Goal: Task Accomplishment & Management: Manage account settings

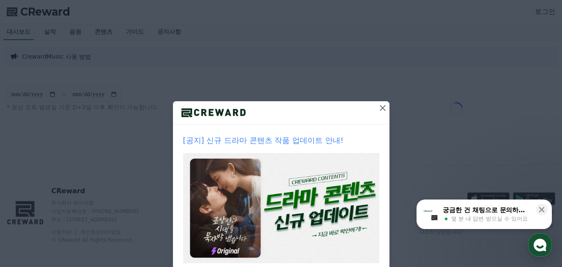
click at [377, 107] on icon at bounding box center [382, 108] width 10 height 10
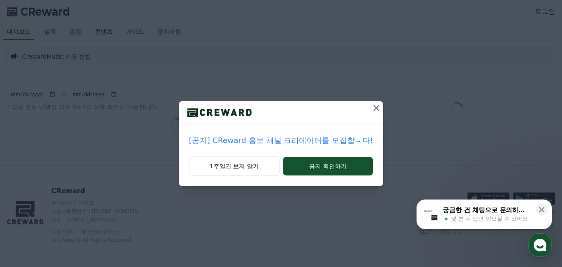
click at [371, 108] on icon at bounding box center [376, 108] width 10 height 10
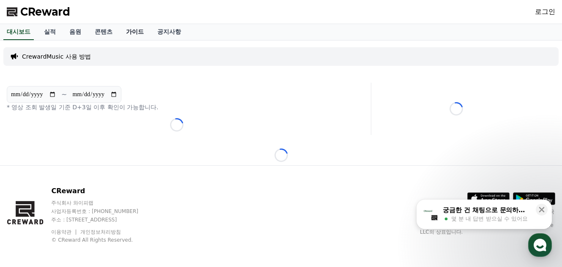
click at [142, 33] on link "가이드" at bounding box center [134, 32] width 31 height 16
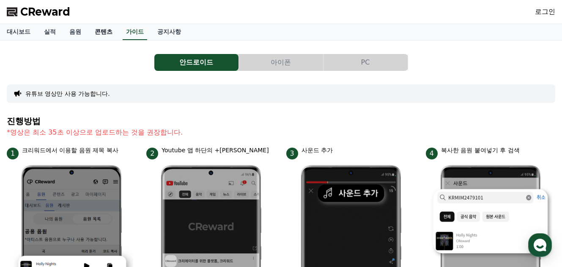
click at [100, 33] on link "콘텐츠" at bounding box center [103, 32] width 31 height 16
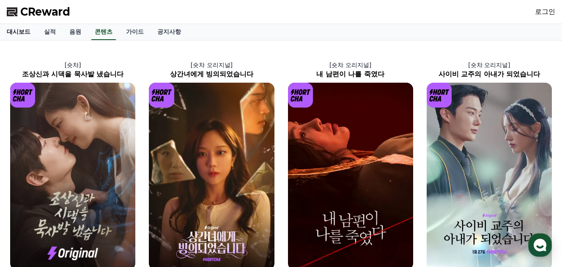
click at [18, 33] on link "대시보드" at bounding box center [18, 32] width 37 height 16
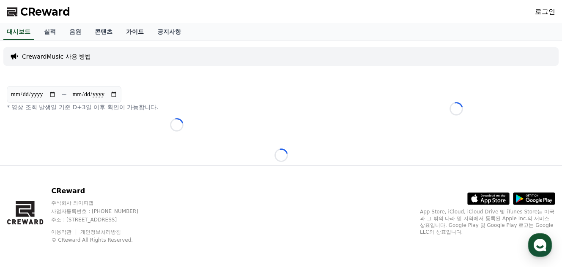
click at [133, 33] on link "가이드" at bounding box center [134, 32] width 31 height 16
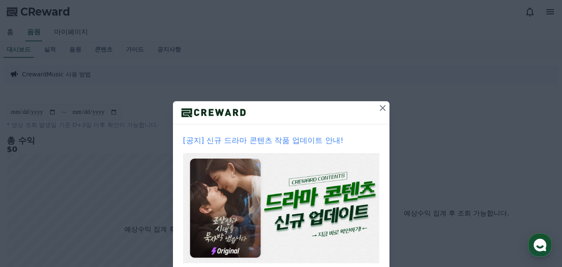
click at [377, 105] on icon at bounding box center [382, 108] width 10 height 10
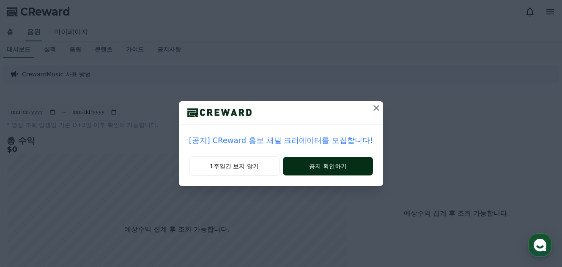
click at [355, 165] on button "공지 확인하기" at bounding box center [328, 166] width 90 height 19
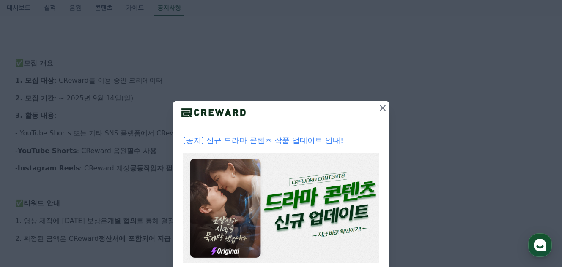
click at [378, 111] on icon at bounding box center [382, 108] width 10 height 10
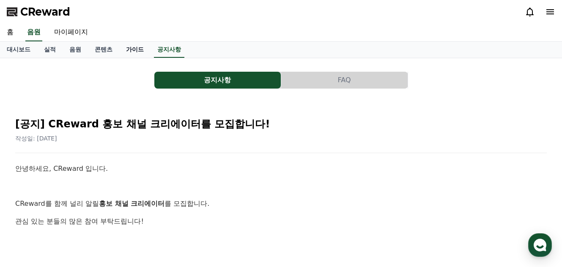
click at [137, 49] on link "가이드" at bounding box center [134, 50] width 31 height 16
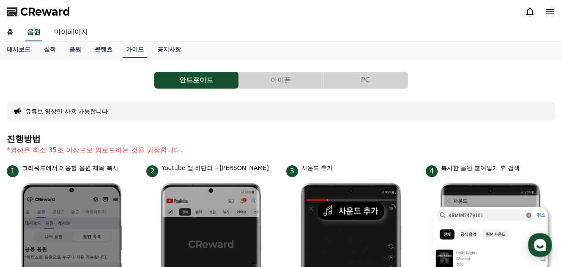
click at [548, 13] on icon at bounding box center [550, 12] width 10 height 10
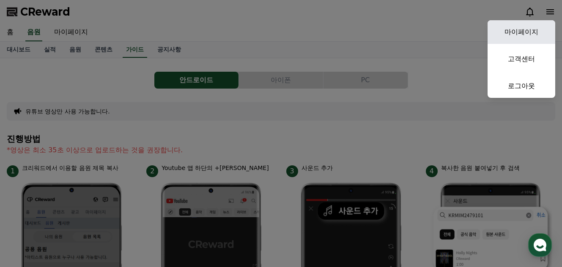
click at [516, 31] on link "마이페이지" at bounding box center [521, 32] width 68 height 24
select select "**********"
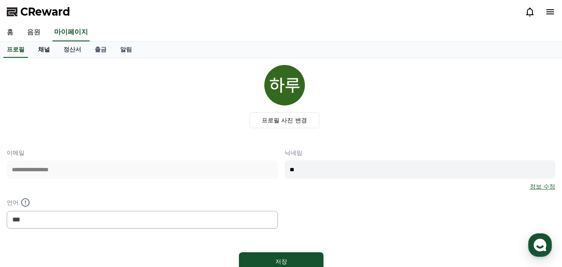
click at [40, 48] on link "채널" at bounding box center [43, 50] width 25 height 16
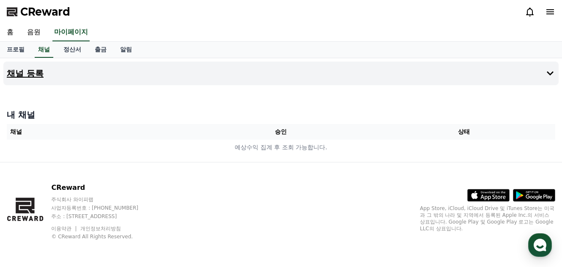
click at [28, 71] on h4 "채널 등록" at bounding box center [25, 73] width 37 height 9
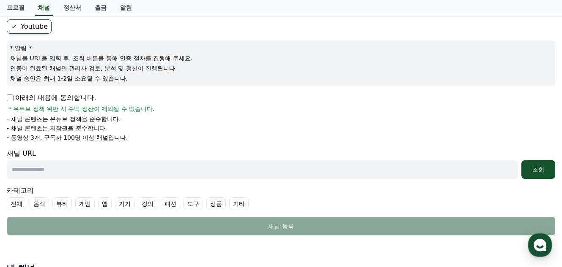
scroll to position [85, 0]
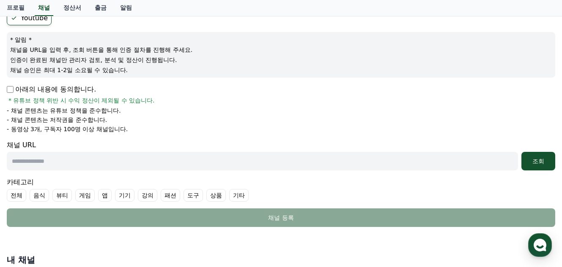
click at [96, 162] on input "text" at bounding box center [262, 161] width 511 height 19
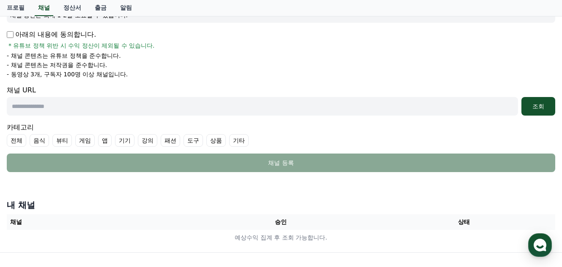
scroll to position [103, 0]
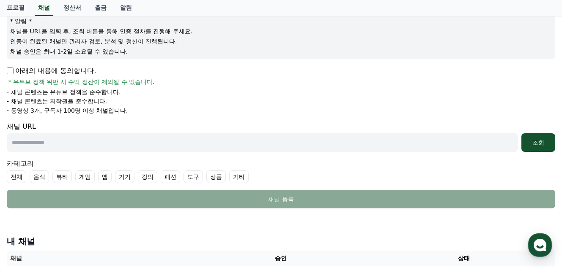
click at [24, 144] on input "text" at bounding box center [262, 143] width 511 height 19
paste input "**********"
type input "**********"
click at [544, 146] on div "조회" at bounding box center [537, 143] width 27 height 8
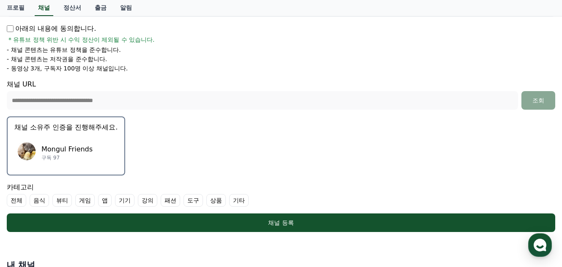
scroll to position [188, 0]
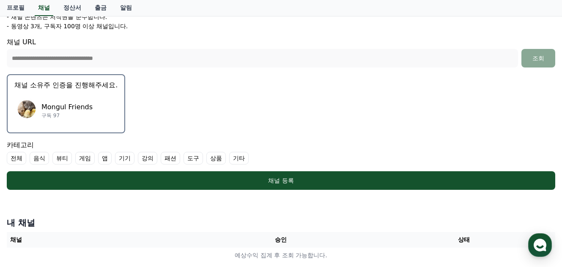
click at [65, 85] on p "채널 소유주 인증을 진행해주세요." at bounding box center [65, 85] width 103 height 10
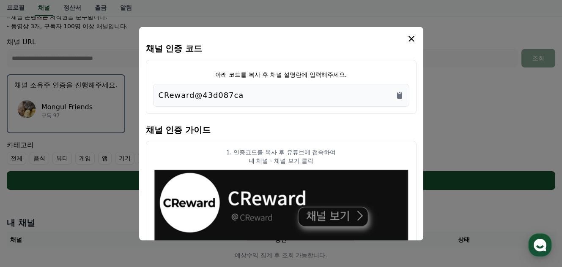
drag, startPoint x: 242, startPoint y: 98, endPoint x: 159, endPoint y: 95, distance: 82.9
click at [159, 95] on div "CReward@43d087ca" at bounding box center [280, 95] width 245 height 12
copy p "CReward@43d087ca"
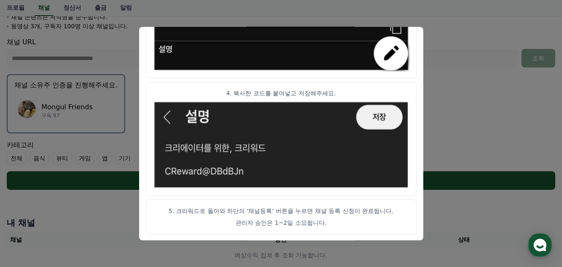
scroll to position [516, 0]
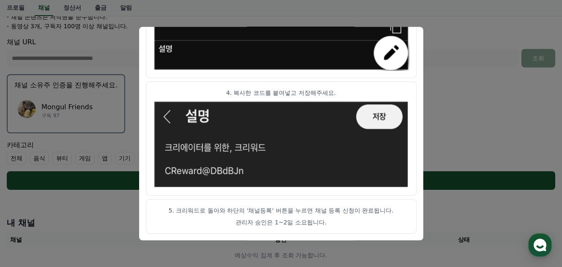
click at [97, 223] on button "close modal" at bounding box center [281, 133] width 562 height 267
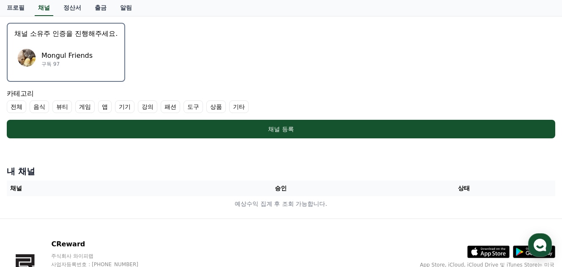
scroll to position [296, 0]
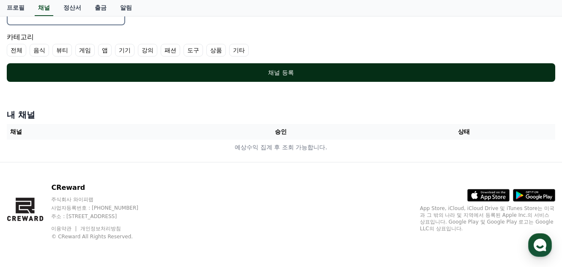
click at [264, 72] on div "채널 등록" at bounding box center [281, 72] width 514 height 8
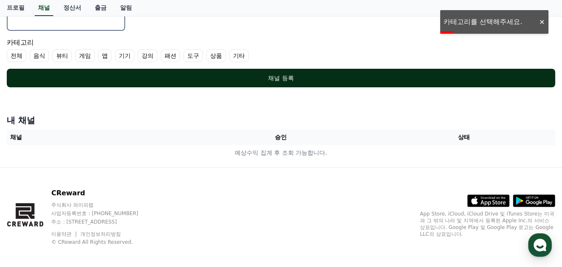
scroll to position [211, 0]
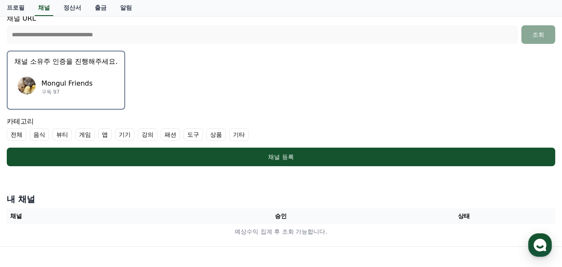
click at [244, 137] on label "기타" at bounding box center [238, 134] width 19 height 13
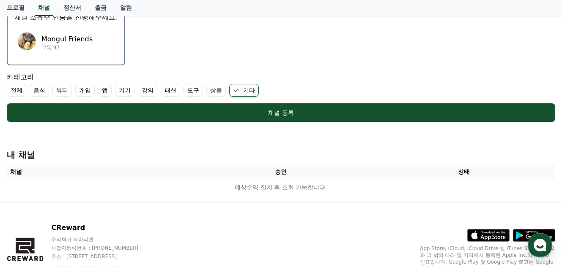
scroll to position [296, 0]
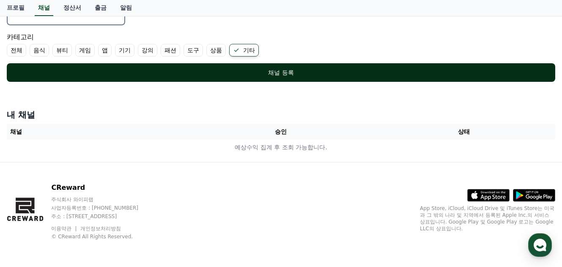
click at [258, 72] on div "채널 등록" at bounding box center [281, 72] width 514 height 8
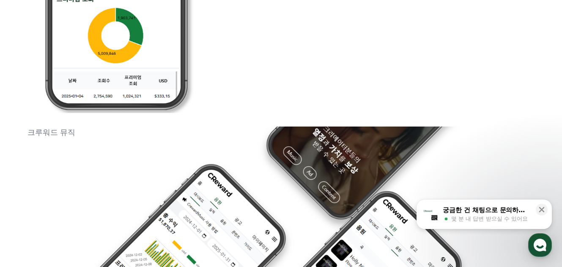
scroll to position [845, 0]
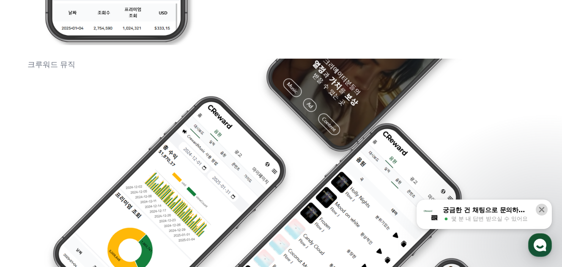
click at [541, 209] on icon at bounding box center [541, 210] width 8 height 8
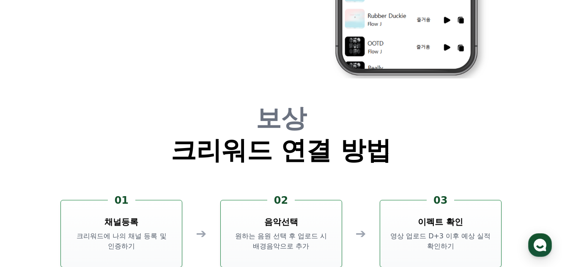
scroll to position [2173, 0]
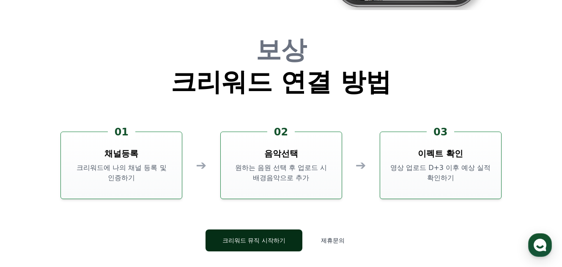
click at [263, 235] on button "크리워드 뮤직 시작하기" at bounding box center [253, 241] width 97 height 22
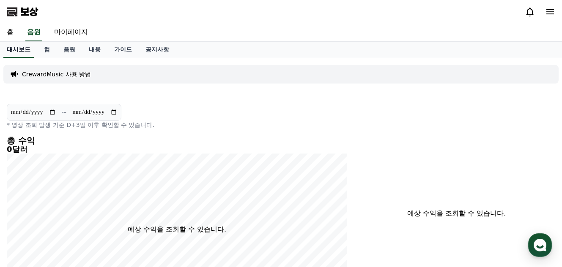
click at [21, 54] on link "대시보드" at bounding box center [18, 50] width 30 height 16
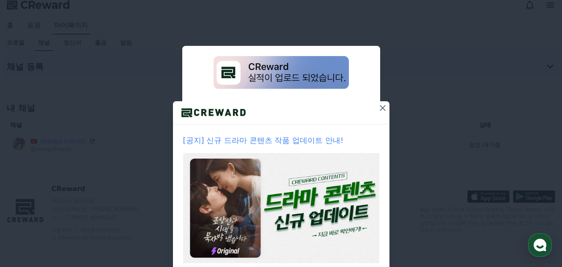
click at [379, 109] on icon at bounding box center [382, 108] width 6 height 6
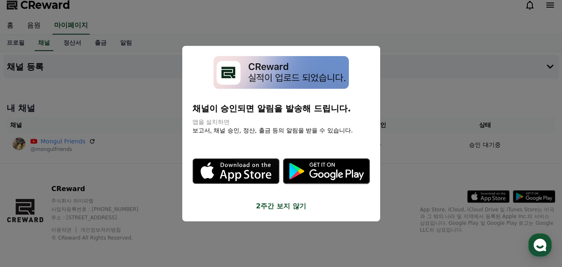
click at [285, 206] on button "2주간 보지 않기" at bounding box center [280, 207] width 177 height 10
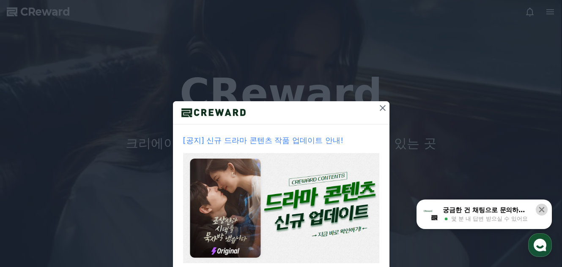
click at [541, 210] on icon at bounding box center [541, 209] width 5 height 5
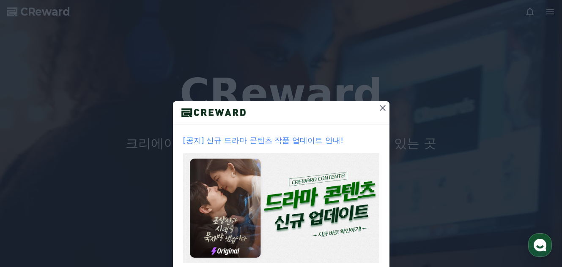
click at [380, 108] on icon at bounding box center [382, 108] width 10 height 10
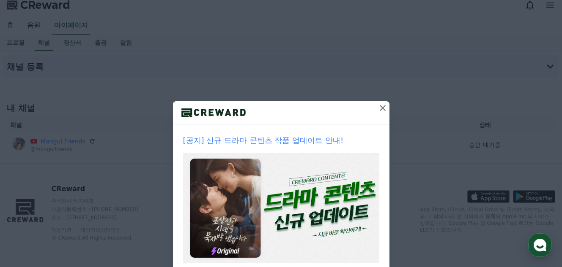
click at [378, 108] on icon at bounding box center [382, 108] width 10 height 10
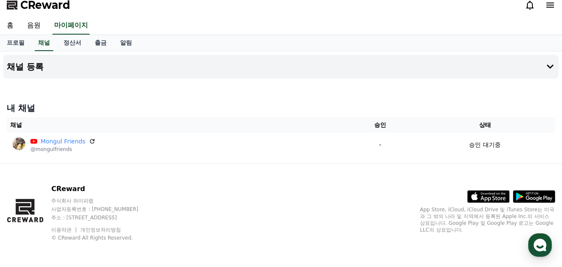
scroll to position [8, 0]
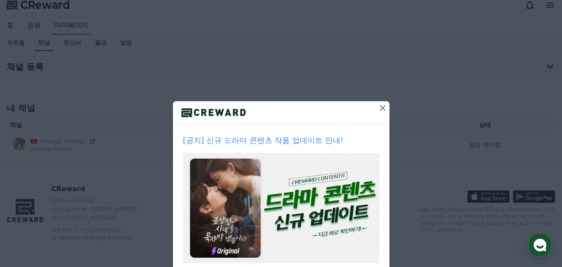
click at [380, 108] on icon at bounding box center [382, 108] width 10 height 10
click at [379, 107] on icon at bounding box center [382, 108] width 10 height 10
click at [379, 108] on icon at bounding box center [382, 108] width 6 height 6
click at [379, 106] on icon at bounding box center [382, 108] width 10 height 10
click at [377, 107] on icon at bounding box center [382, 108] width 10 height 10
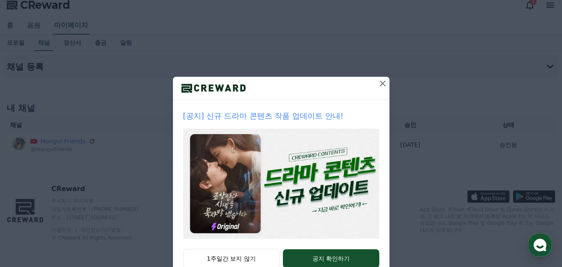
scroll to position [49, 0]
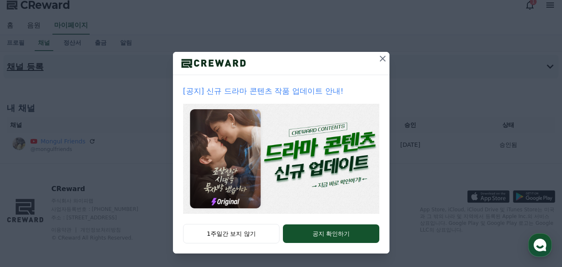
click at [379, 57] on icon at bounding box center [382, 59] width 10 height 10
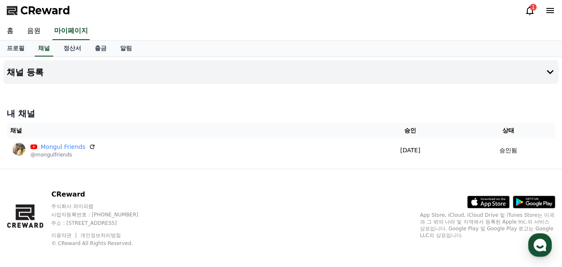
scroll to position [0, 0]
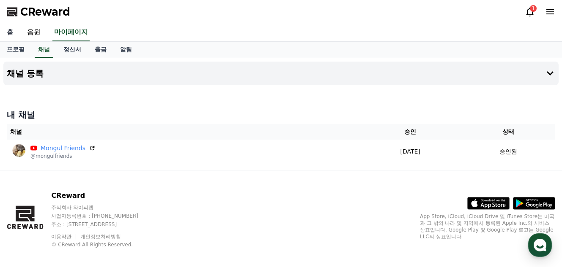
click at [8, 34] on link "홈" at bounding box center [10, 33] width 20 height 18
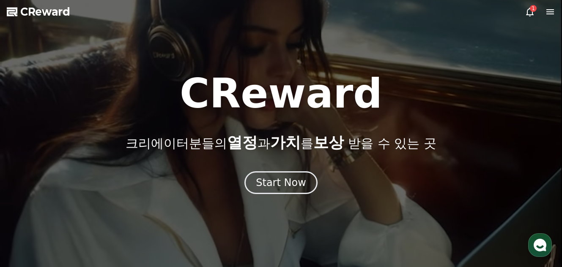
click at [537, 8] on div "1" at bounding box center [539, 12] width 30 height 10
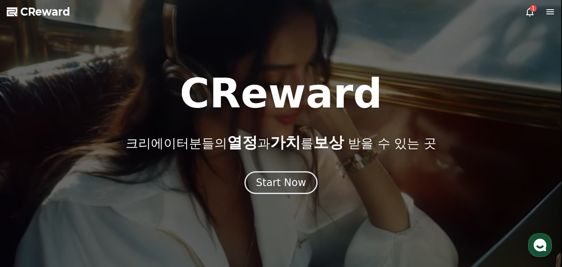
click at [533, 10] on div "1" at bounding box center [532, 8] width 7 height 7
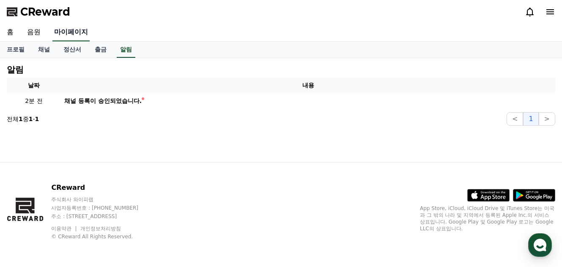
click at [70, 33] on link "마이페이지" at bounding box center [70, 33] width 37 height 18
select select "**********"
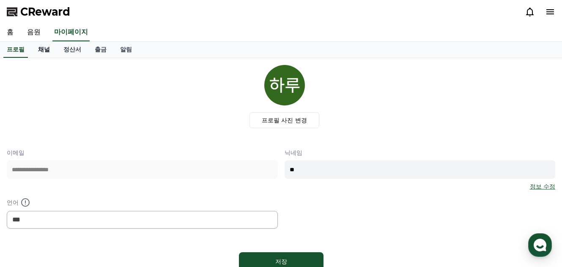
click at [47, 51] on link "채널" at bounding box center [43, 50] width 25 height 16
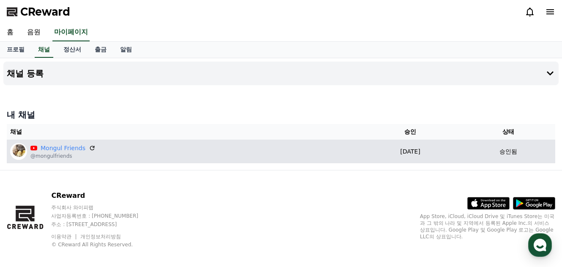
click at [162, 149] on div "Mongul Friends @mongulfriends" at bounding box center [182, 151] width 345 height 17
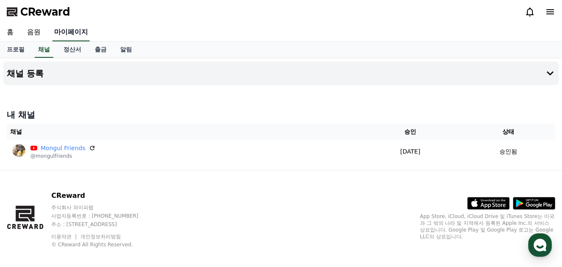
click at [68, 30] on link "마이페이지" at bounding box center [70, 33] width 37 height 18
select select "**********"
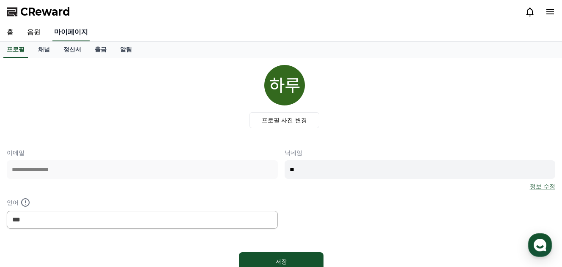
click at [68, 30] on link "마이페이지" at bounding box center [70, 33] width 37 height 18
click at [280, 262] on div "저장" at bounding box center [281, 262] width 51 height 8
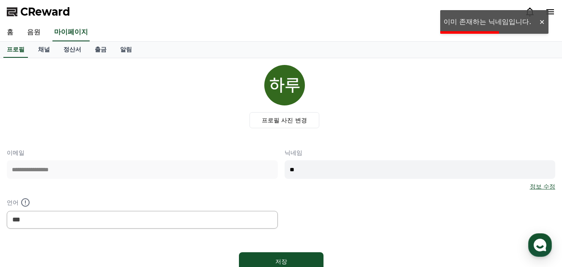
click at [406, 113] on div "프로필 사진 변경" at bounding box center [284, 96] width 541 height 63
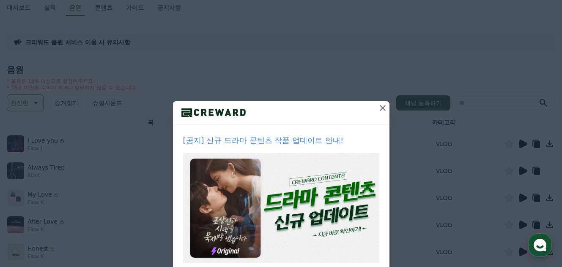
click at [381, 108] on icon at bounding box center [382, 108] width 10 height 10
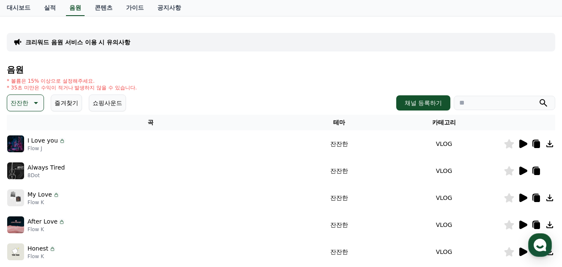
click at [522, 167] on icon at bounding box center [522, 171] width 10 height 10
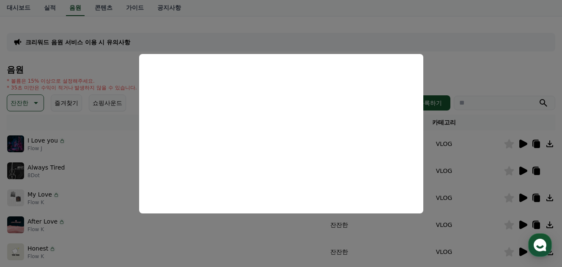
click at [471, 30] on button "close modal" at bounding box center [281, 133] width 562 height 267
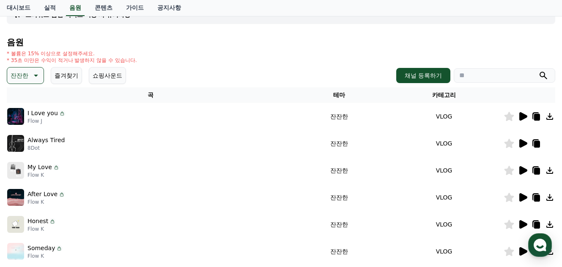
scroll to position [85, 0]
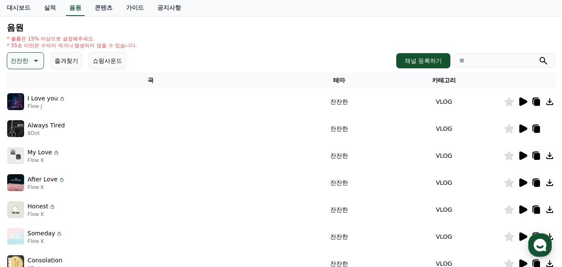
click at [524, 212] on icon at bounding box center [523, 210] width 8 height 8
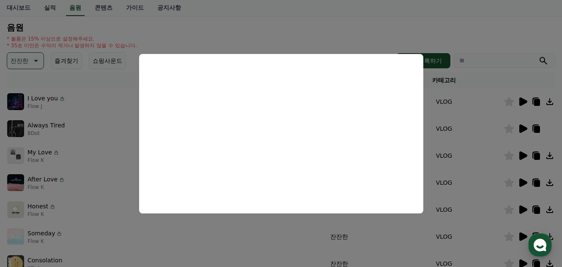
click at [91, 179] on button "close modal" at bounding box center [281, 133] width 562 height 267
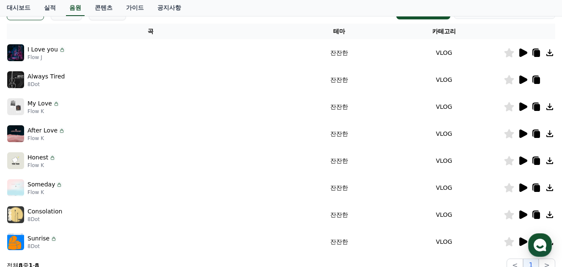
scroll to position [211, 0]
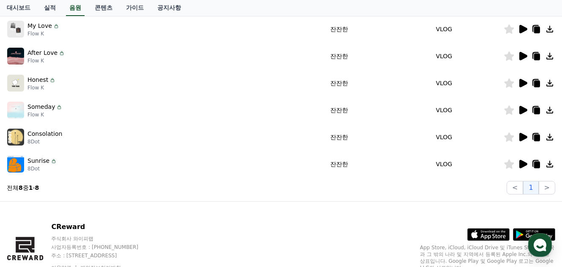
click at [522, 107] on icon at bounding box center [522, 110] width 10 height 10
